Goal: Task Accomplishment & Management: Complete application form

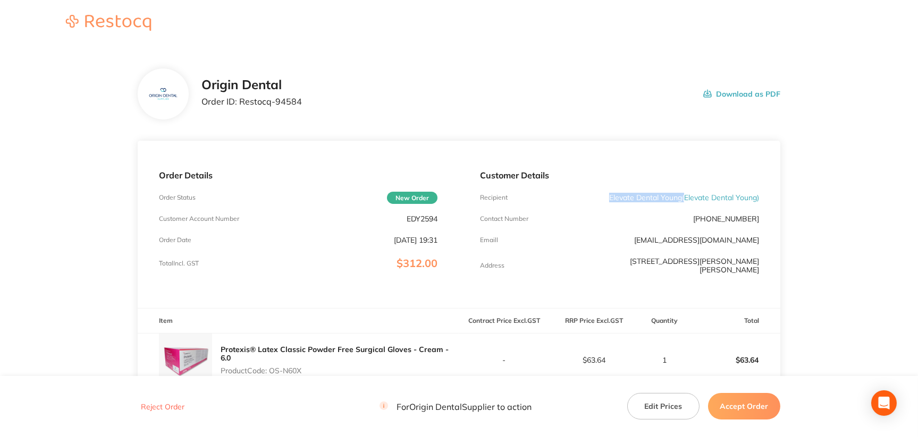
drag, startPoint x: 606, startPoint y: 195, endPoint x: 681, endPoint y: 192, distance: 75.5
click at [681, 193] on div "Recipient Elevate Dental Young ( Elevate Dental Young )" at bounding box center [619, 197] width 278 height 9
copy p "Elevate Dental Young"
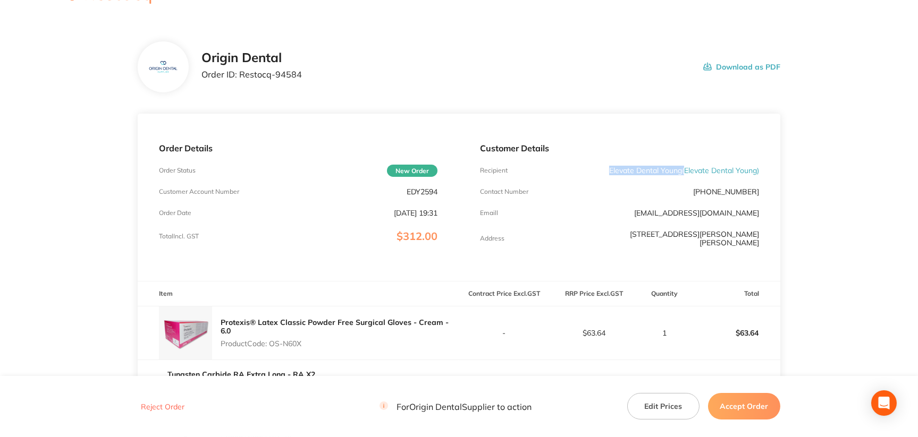
scroll to position [53, 0]
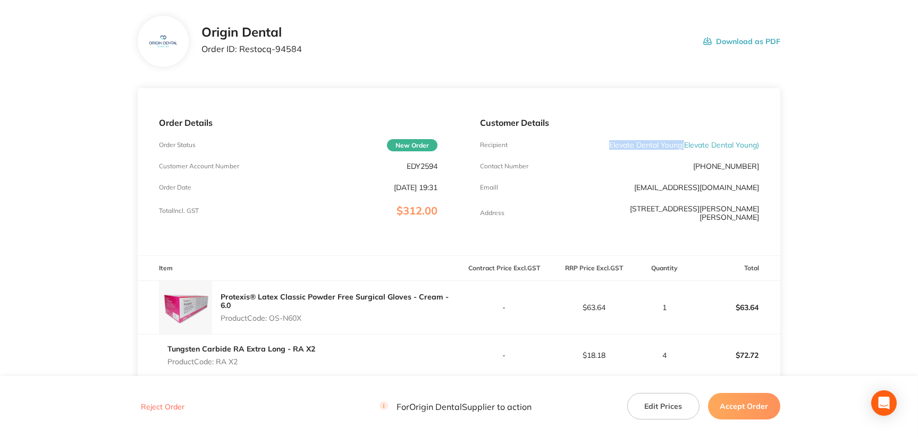
drag, startPoint x: 270, startPoint y: 307, endPoint x: 308, endPoint y: 309, distance: 38.4
click at [308, 314] on p "Product Code: OS-N60X" at bounding box center [340, 318] width 238 height 9
copy p "OS-N60X"
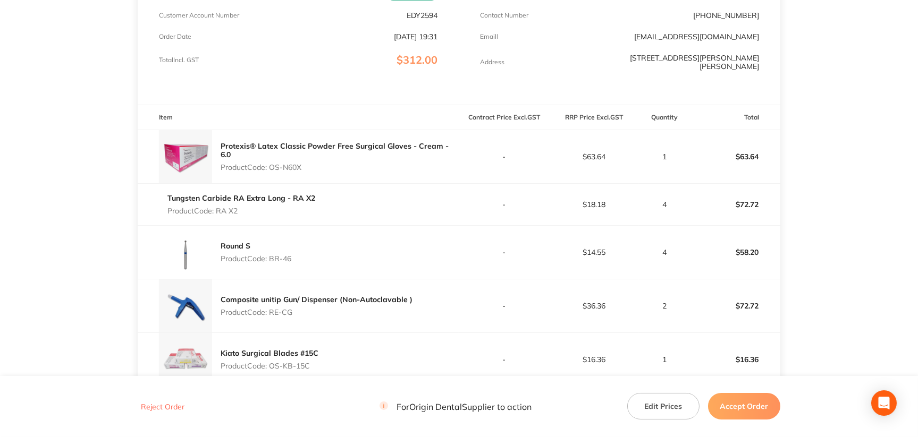
scroll to position [213, 0]
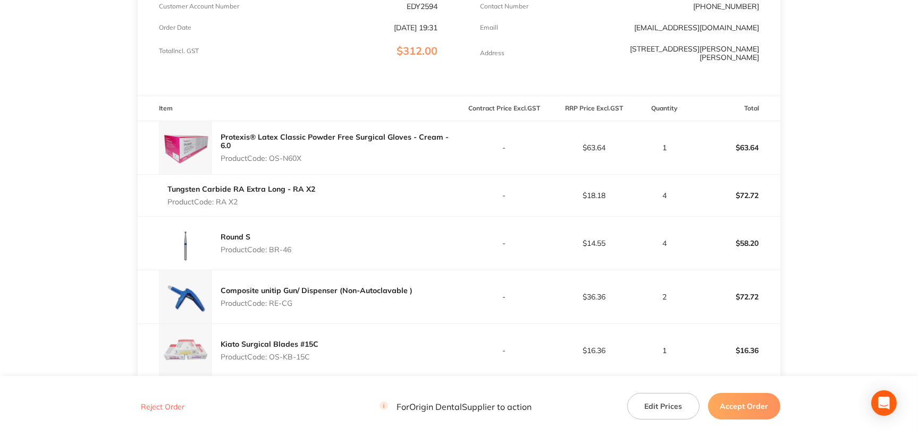
drag, startPoint x: 217, startPoint y: 197, endPoint x: 249, endPoint y: 195, distance: 31.4
click at [249, 198] on p "Product Code: RA X2" at bounding box center [241, 202] width 148 height 9
copy p "RA X2"
drag, startPoint x: 270, startPoint y: 241, endPoint x: 293, endPoint y: 239, distance: 23.4
click at [293, 239] on div "Round S Product Code: BR-46" at bounding box center [298, 243] width 321 height 53
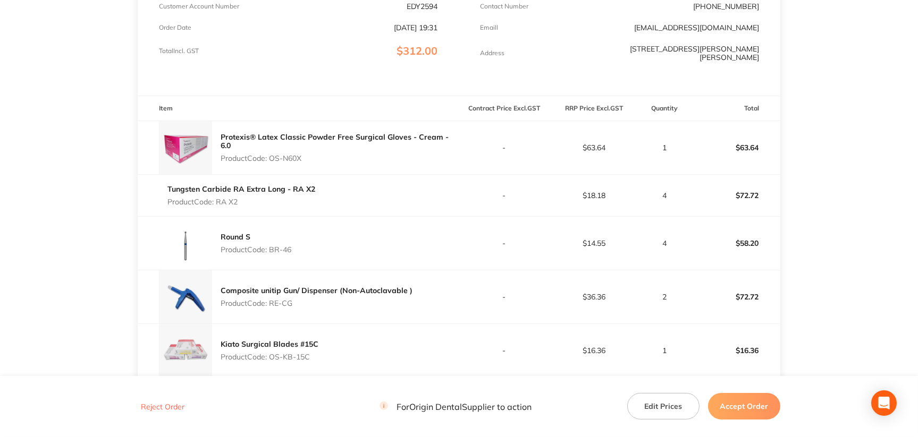
copy p "BR-46"
drag, startPoint x: 272, startPoint y: 297, endPoint x: 293, endPoint y: 297, distance: 21.8
click at [293, 299] on p "Product Code: RE-CG" at bounding box center [317, 303] width 192 height 9
copy p "RE-CG"
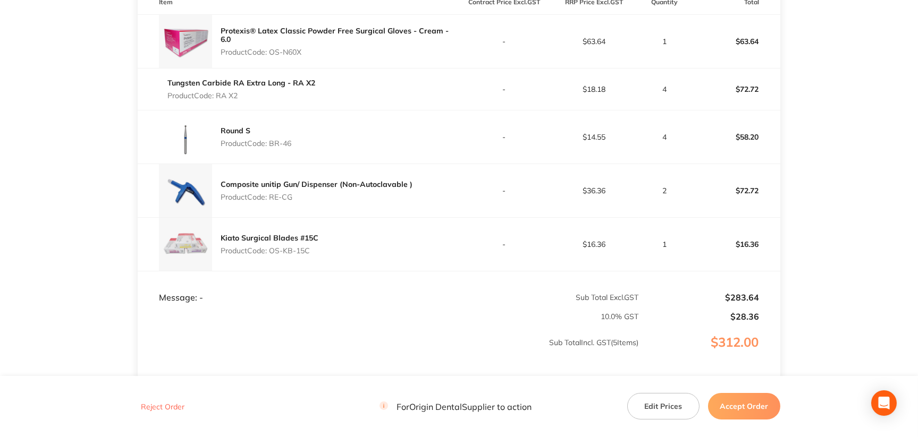
drag, startPoint x: 272, startPoint y: 245, endPoint x: 309, endPoint y: 243, distance: 37.8
click at [309, 247] on p "Product Code: OS-KB-15C" at bounding box center [270, 251] width 98 height 9
copy p "OS-KB-15C"
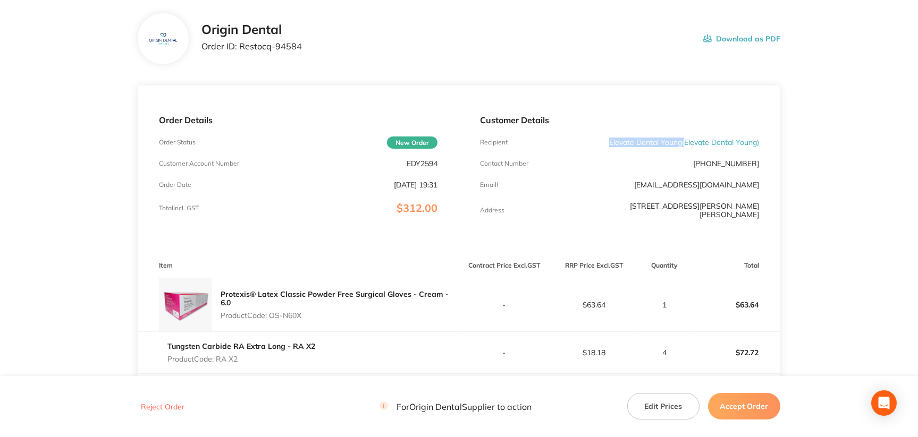
scroll to position [0, 0]
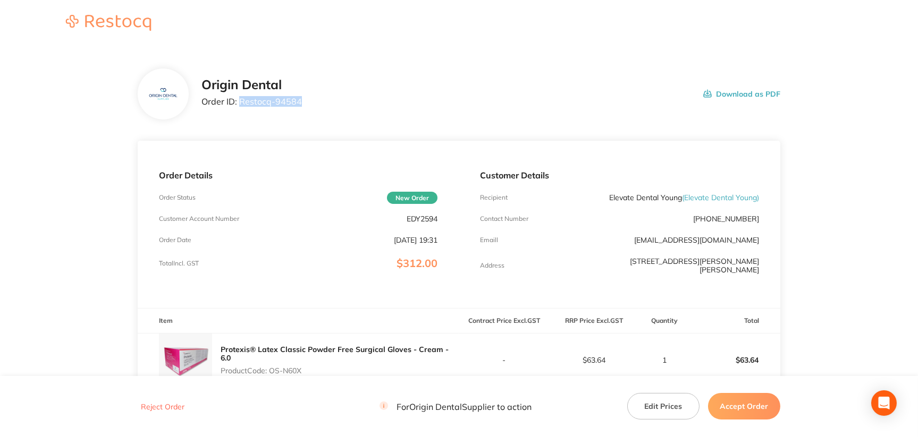
drag, startPoint x: 306, startPoint y: 102, endPoint x: 240, endPoint y: 103, distance: 65.9
click at [240, 103] on div "Origin Dental Order ID: Restocq- 94584 Download as PDF" at bounding box center [490, 94] width 579 height 33
copy p "Restocq- 94584"
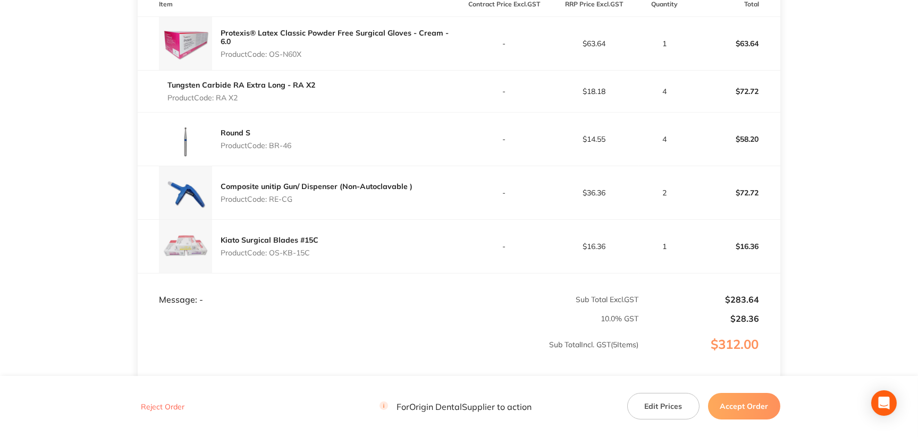
scroll to position [372, 0]
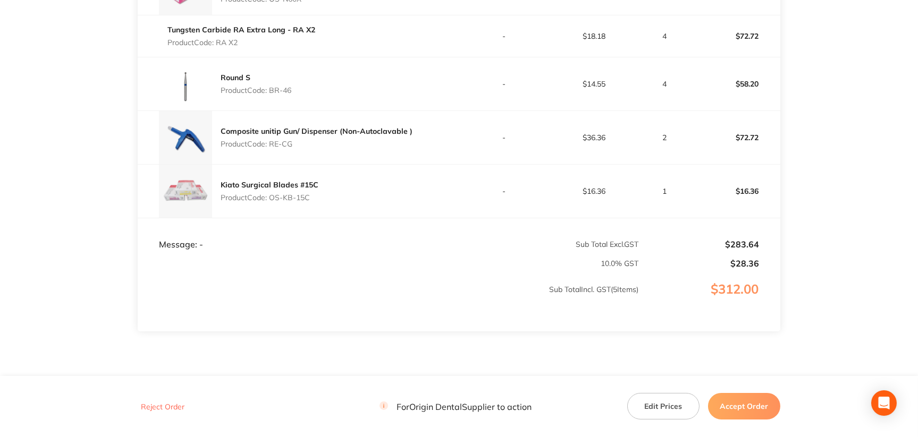
click at [732, 409] on button "Accept Order" at bounding box center [744, 406] width 72 height 27
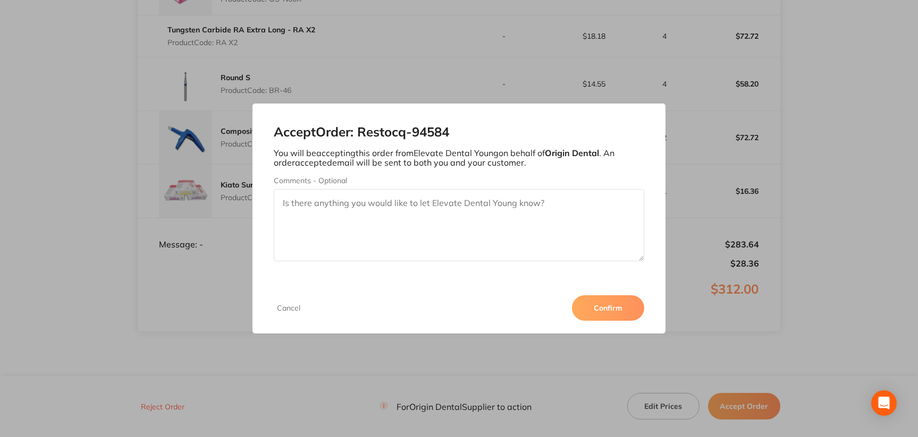
click at [383, 242] on textarea "Comments - Optional" at bounding box center [459, 225] width 370 height 72
paste textarea "SO-00001070"
type textarea "SO-00001070"
click at [606, 307] on button "Confirm" at bounding box center [608, 308] width 72 height 26
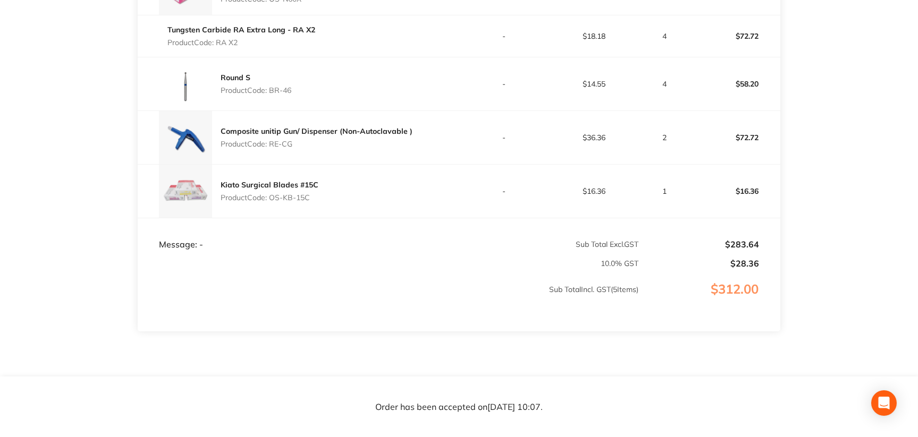
click at [435, 269] on td "Sub Total Incl. GST ( 5 Items)" at bounding box center [388, 300] width 501 height 63
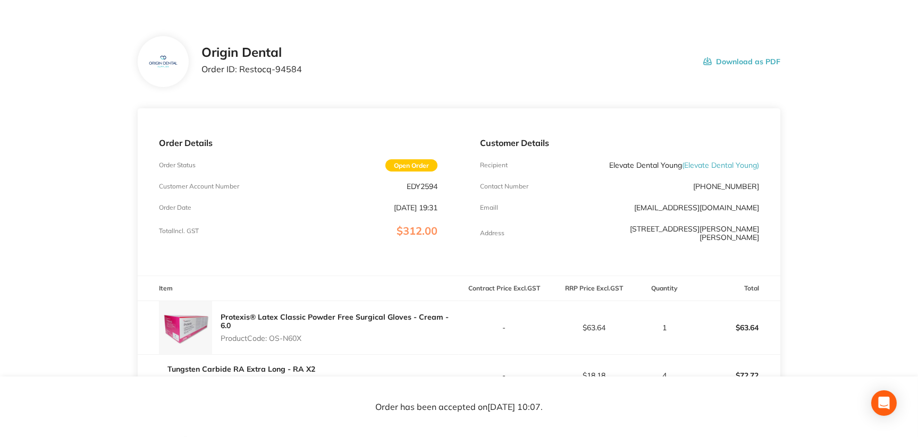
scroll to position [0, 0]
